Goal: Information Seeking & Learning: Learn about a topic

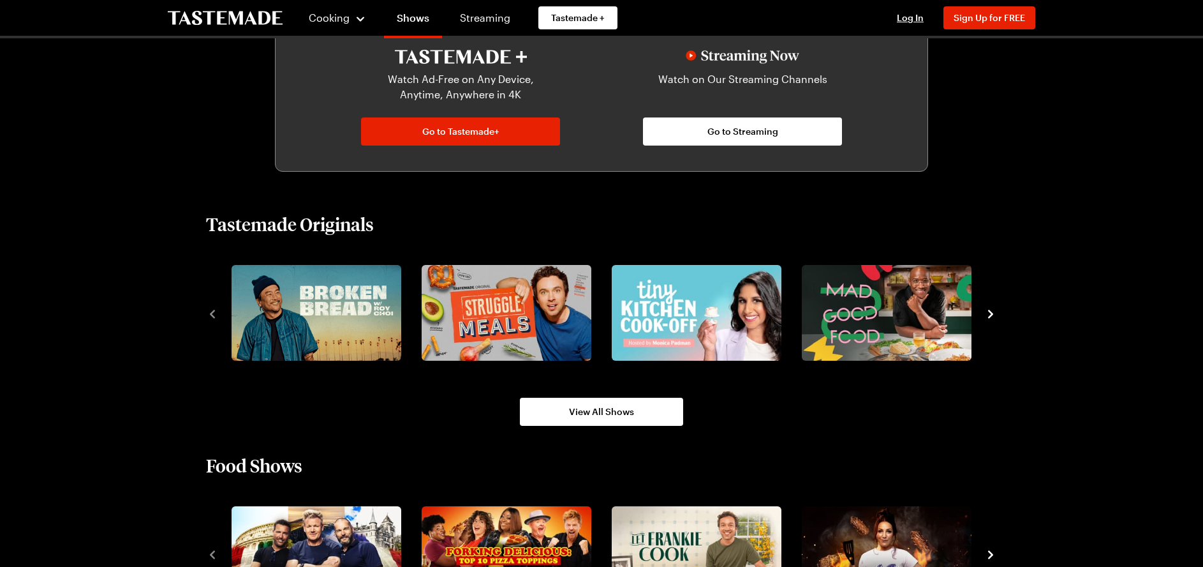
scroll to position [766, 0]
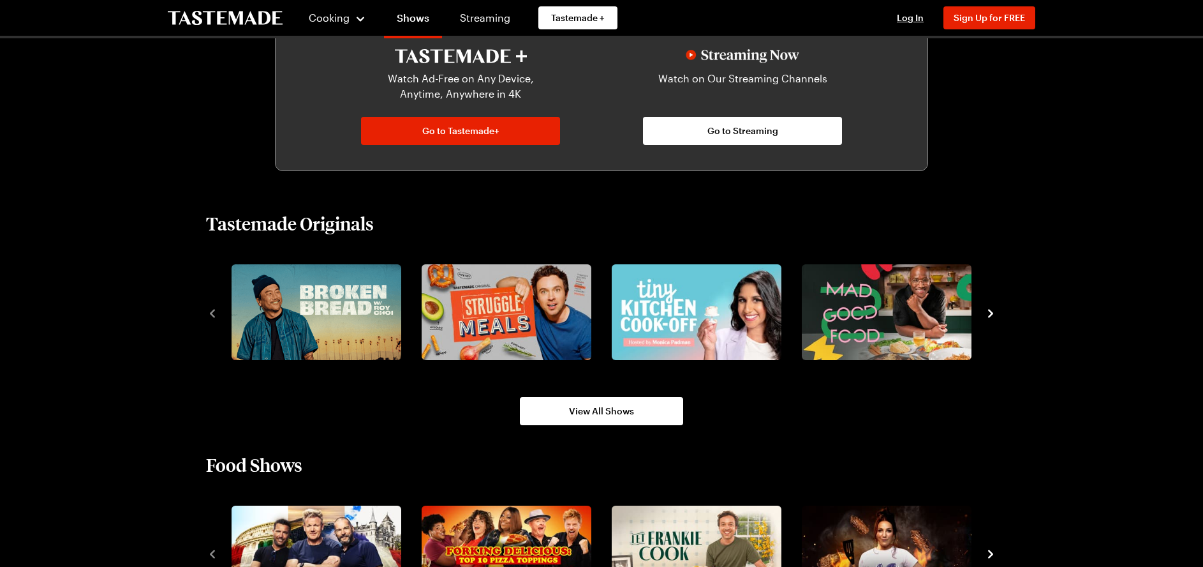
click at [992, 309] on icon "navigate to next item" at bounding box center [990, 313] width 13 height 13
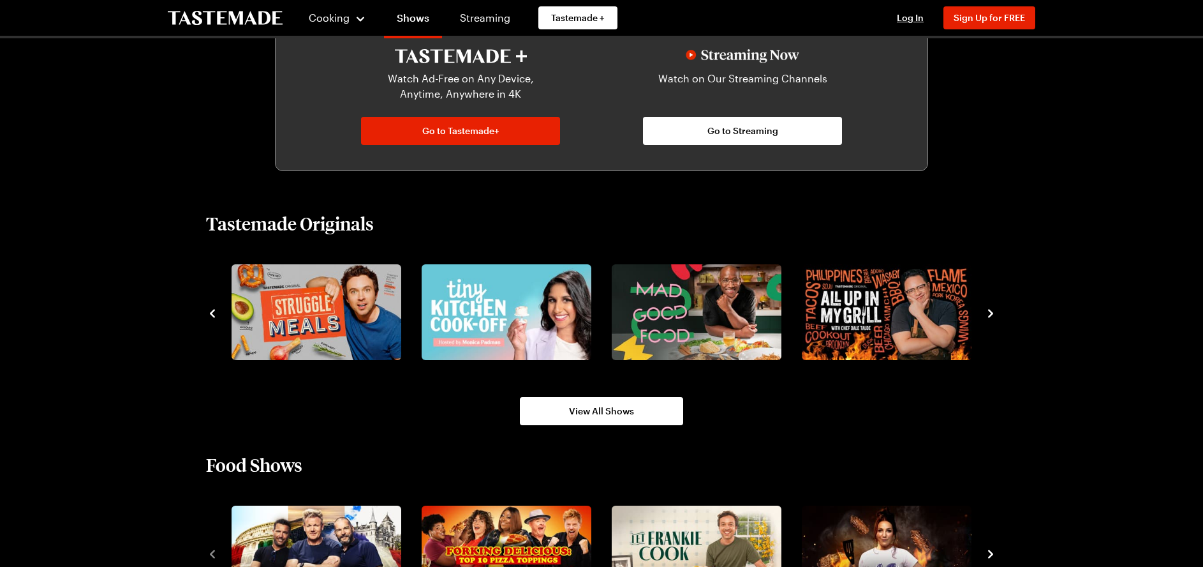
click at [992, 309] on icon "navigate to next item" at bounding box center [990, 313] width 13 height 13
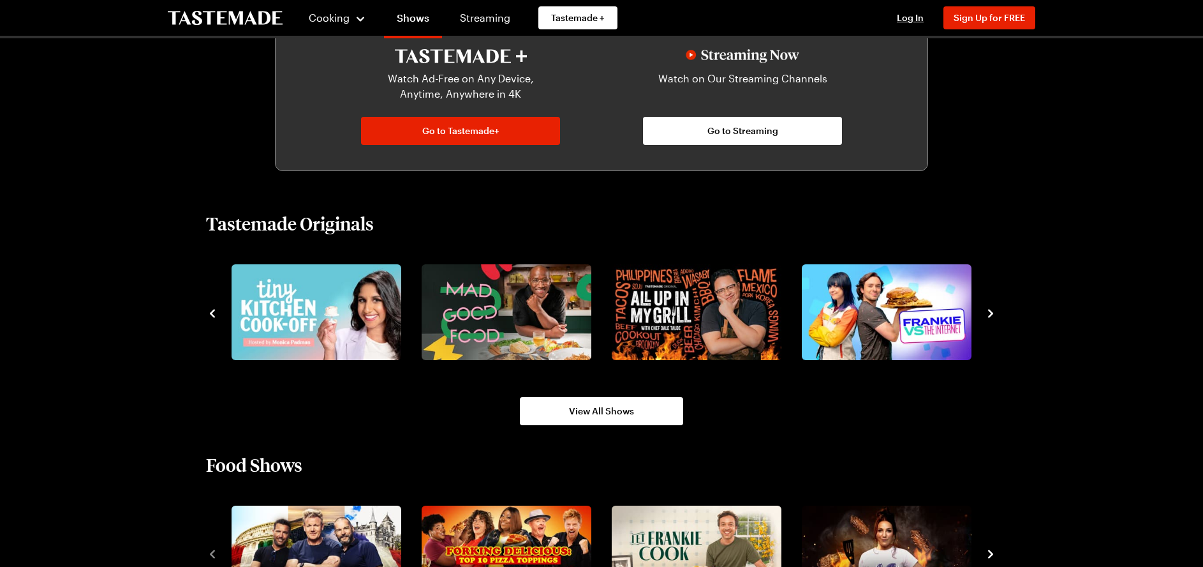
click at [992, 309] on icon "navigate to next item" at bounding box center [990, 313] width 13 height 13
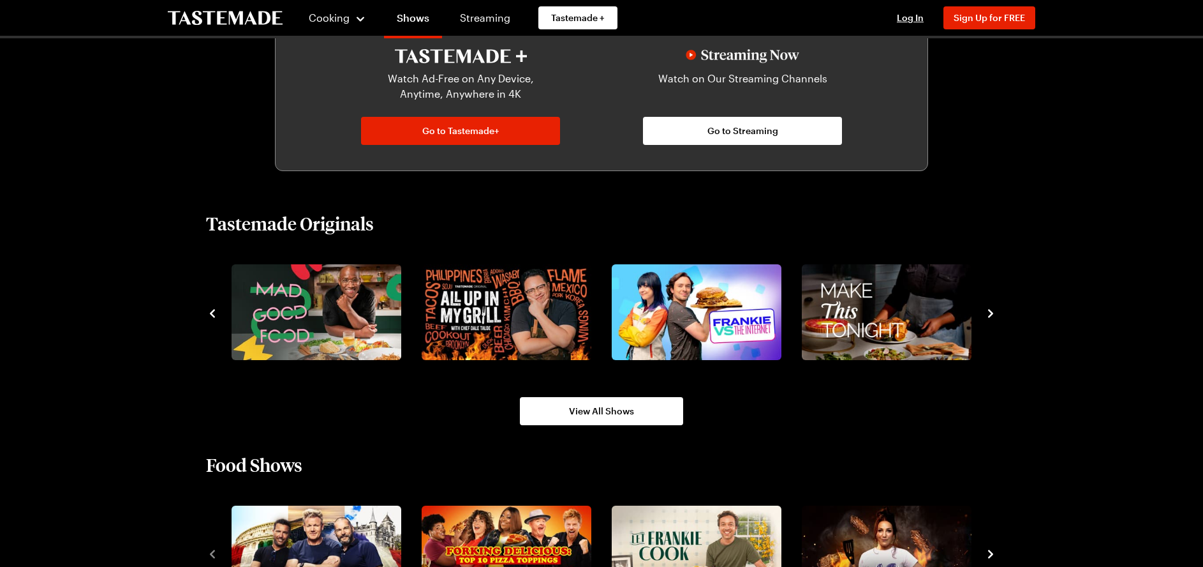
click at [992, 309] on icon "navigate to next item" at bounding box center [990, 313] width 13 height 13
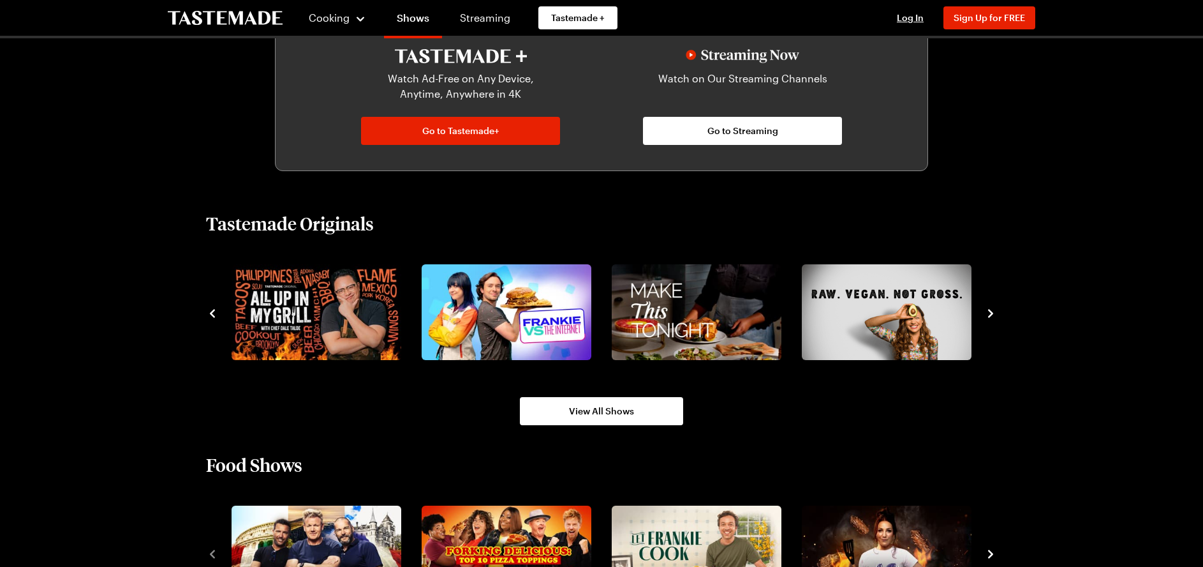
click at [992, 309] on icon "navigate to next item" at bounding box center [990, 313] width 13 height 13
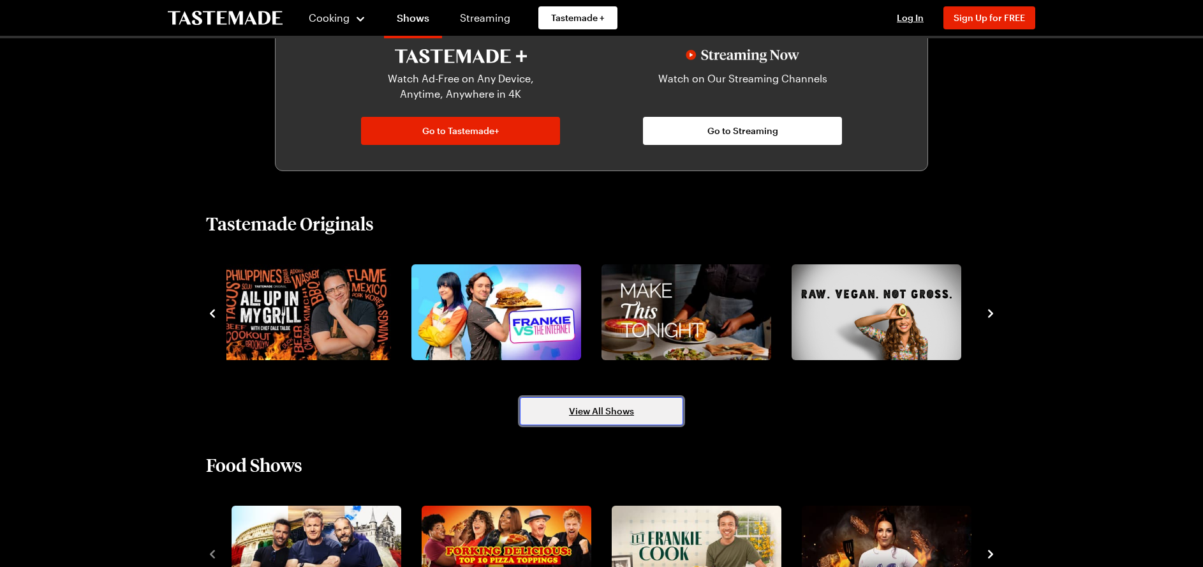
click at [646, 412] on link "View All Shows" at bounding box center [601, 411] width 163 height 28
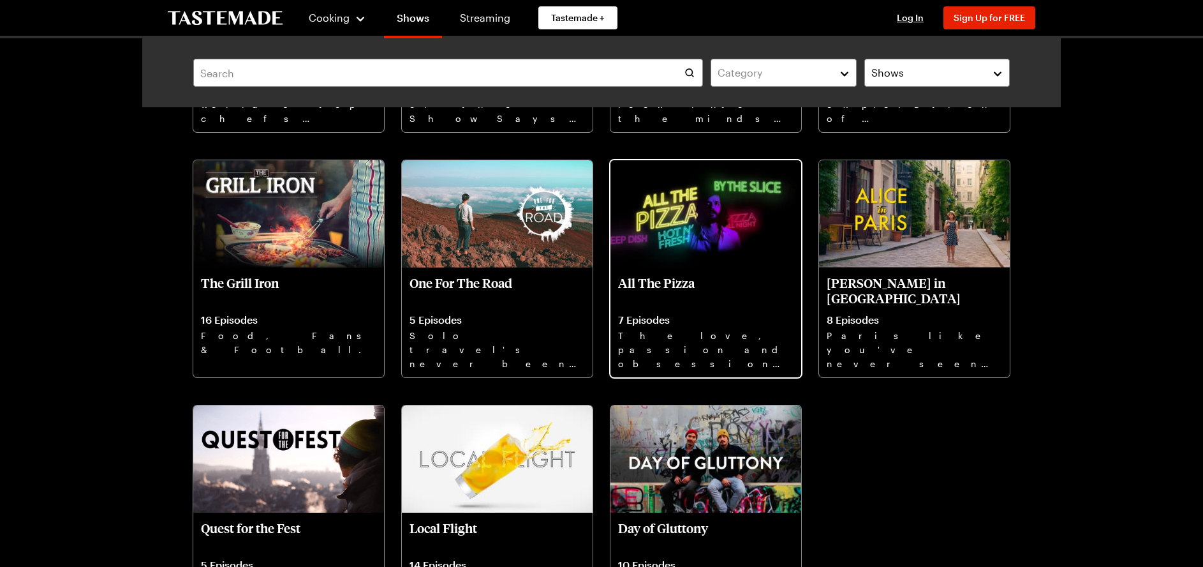
scroll to position [6341, 0]
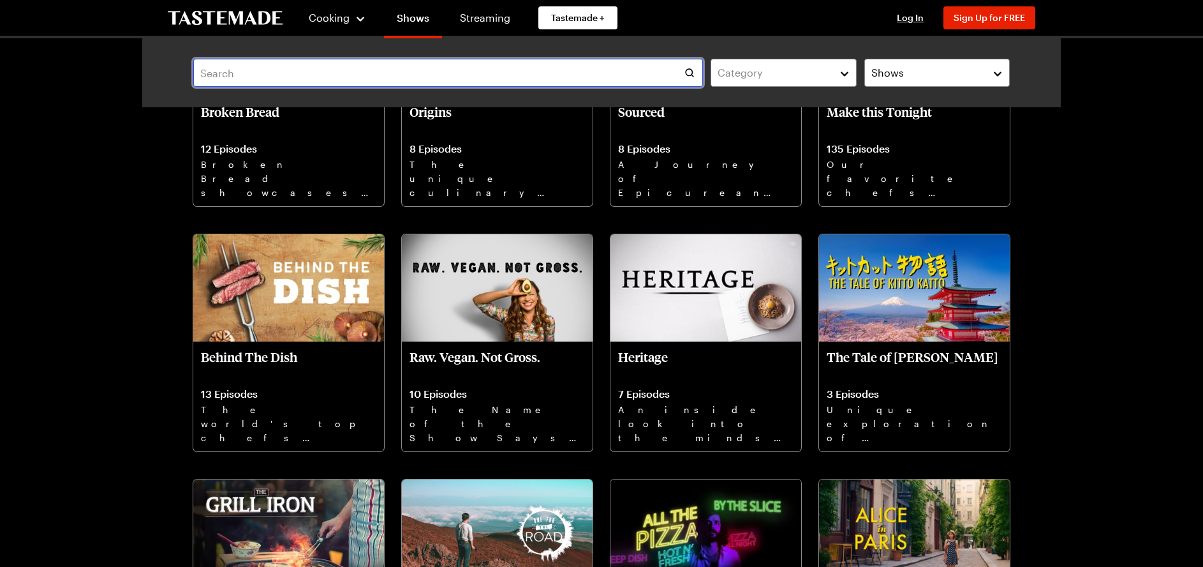
click at [281, 73] on input "text" at bounding box center [448, 73] width 510 height 28
type input "[DEMOGRAPHIC_DATA] chefs"
